Goal: Information Seeking & Learning: Learn about a topic

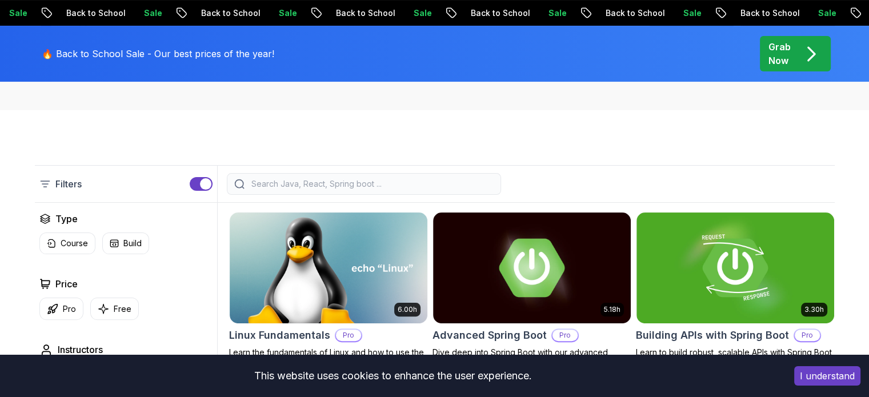
scroll to position [343, 0]
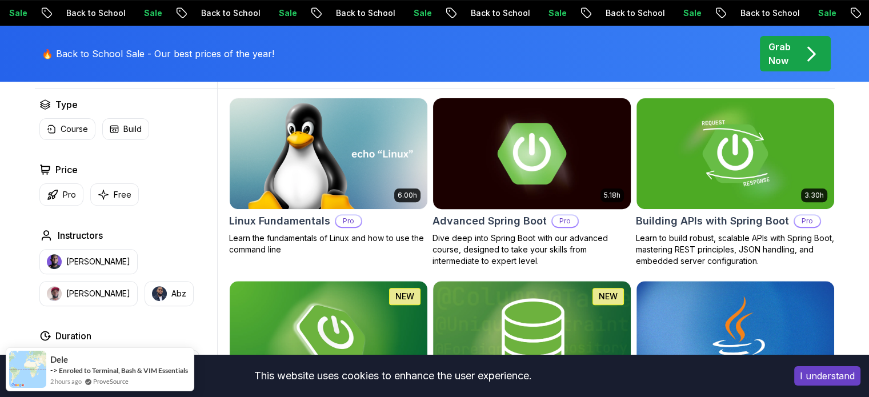
click at [558, 169] on img at bounding box center [531, 153] width 207 height 116
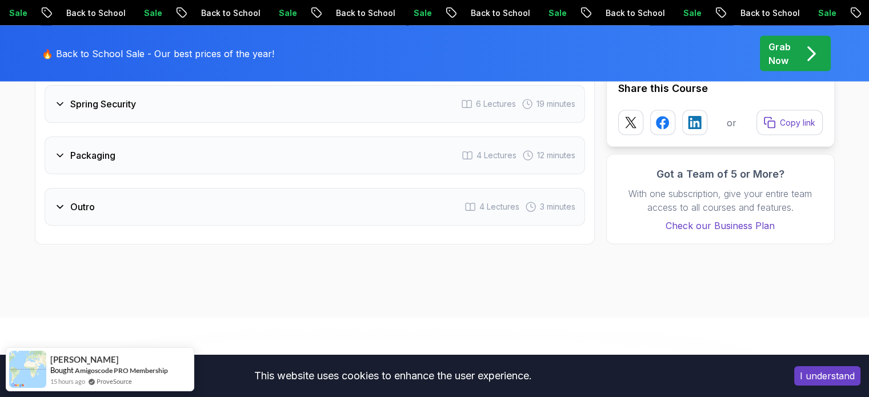
scroll to position [2211, 0]
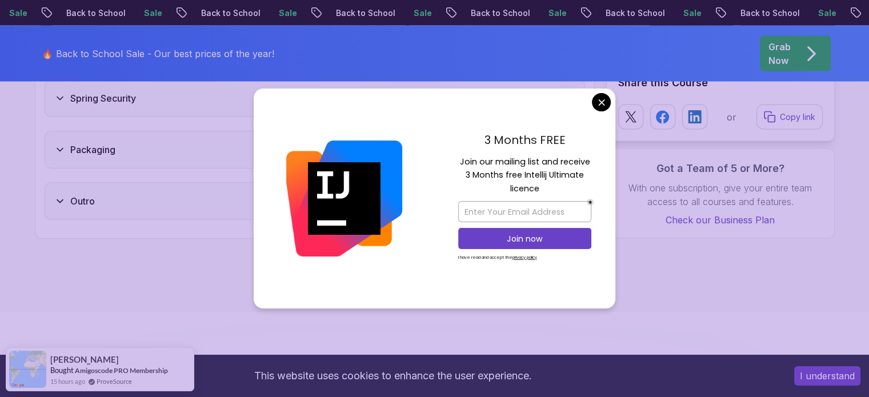
click at [837, 376] on button "I understand" at bounding box center [827, 375] width 66 height 19
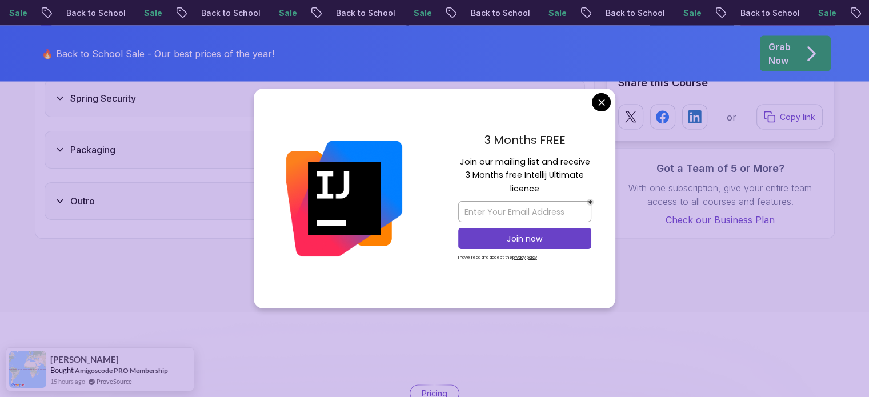
click at [603, 107] on body "Sale Back to School Sale Back to School Sale Back to School Sale Back to School…" at bounding box center [434, 404] width 869 height 5231
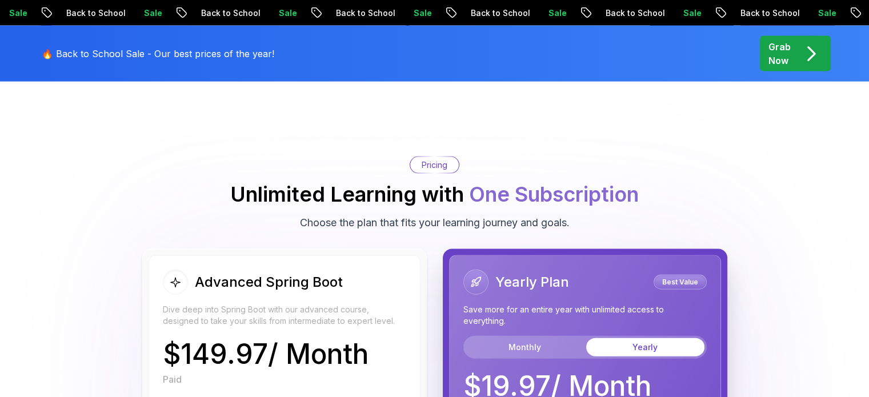
scroll to position [2497, 0]
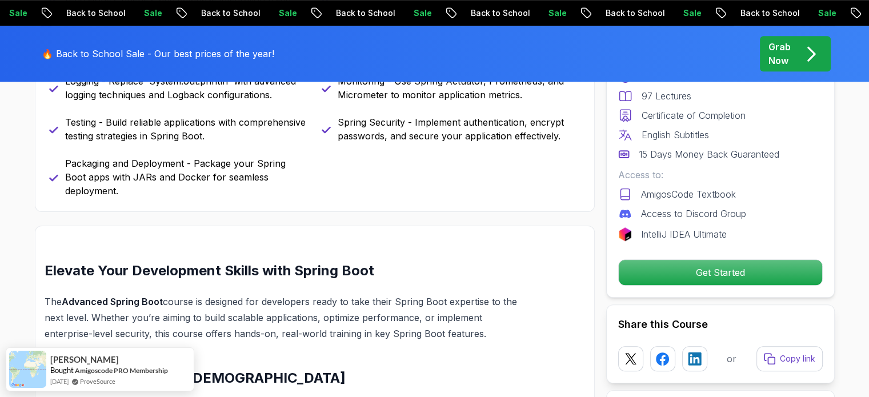
drag, startPoint x: 822, startPoint y: 77, endPoint x: 661, endPoint y: 106, distance: 163.7
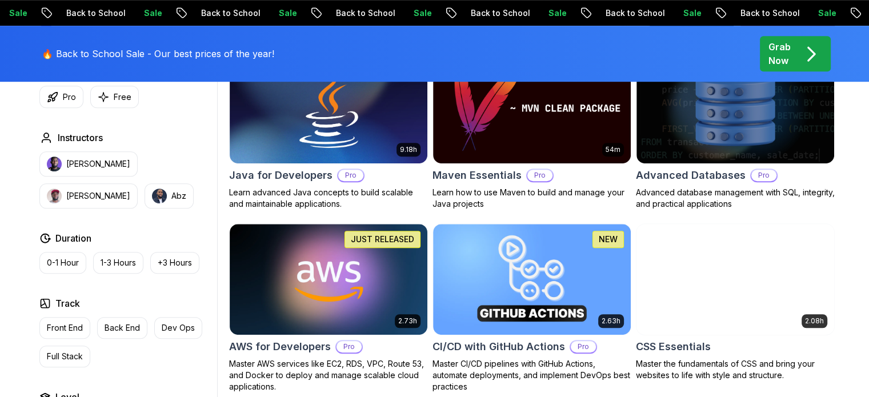
scroll to position [343, 0]
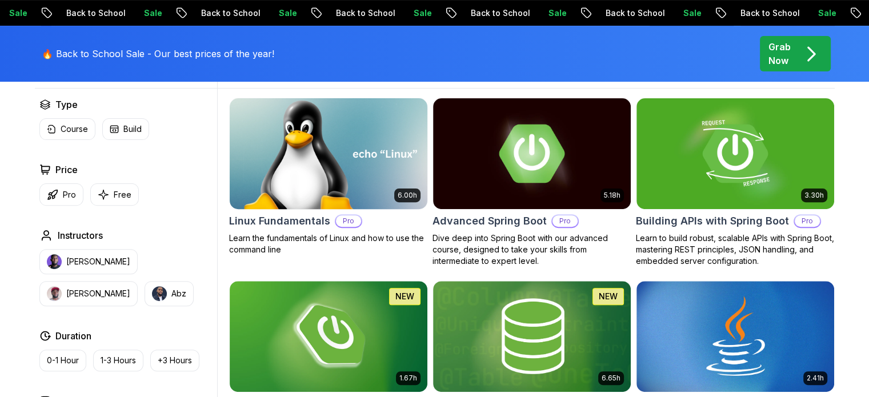
drag, startPoint x: 347, startPoint y: 188, endPoint x: 339, endPoint y: 187, distance: 7.5
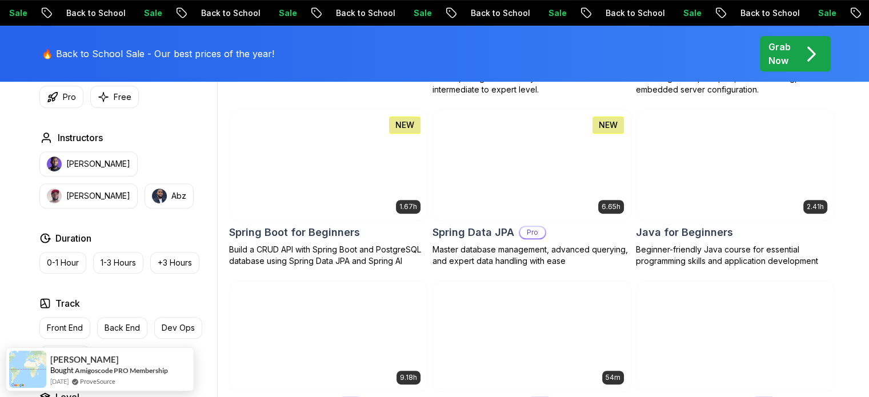
scroll to position [629, 0]
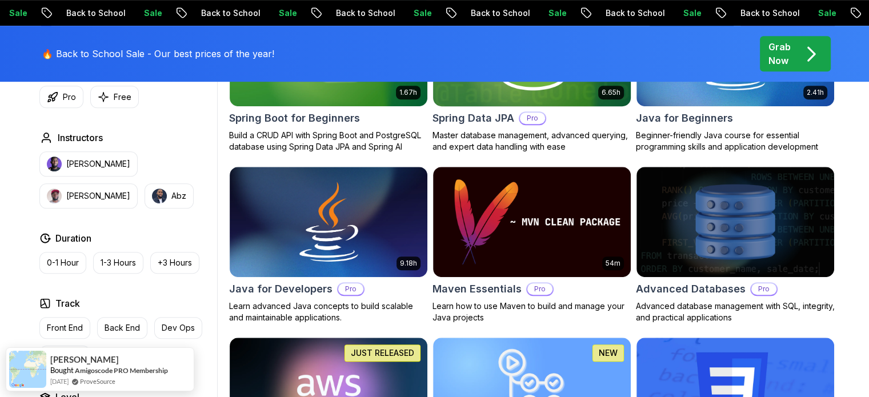
click at [505, 100] on img at bounding box center [531, 51] width 207 height 116
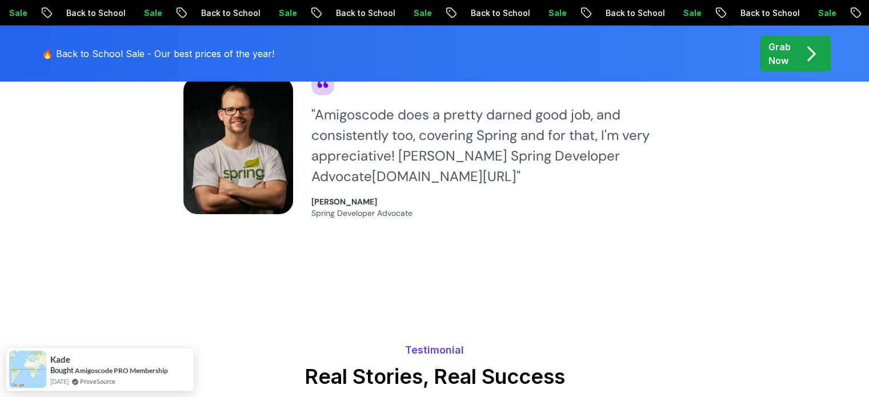
scroll to position [3505, 0]
